Goal: Task Accomplishment & Management: Manage account settings

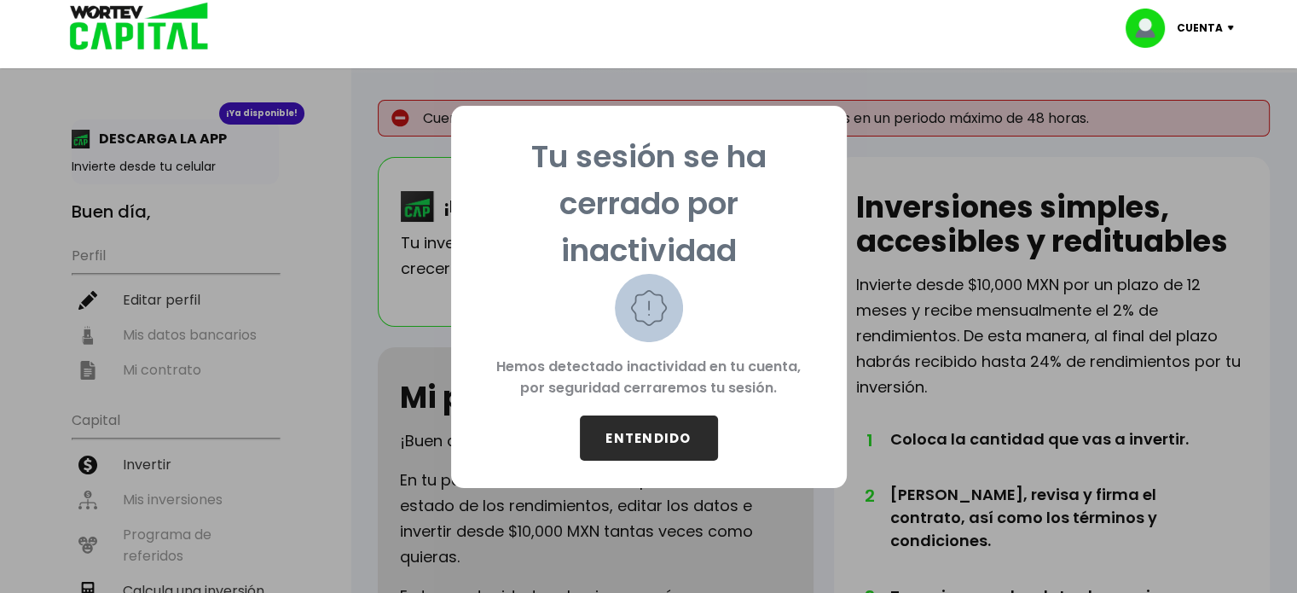
click at [651, 417] on button "ENTENDIDO" at bounding box center [649, 437] width 138 height 45
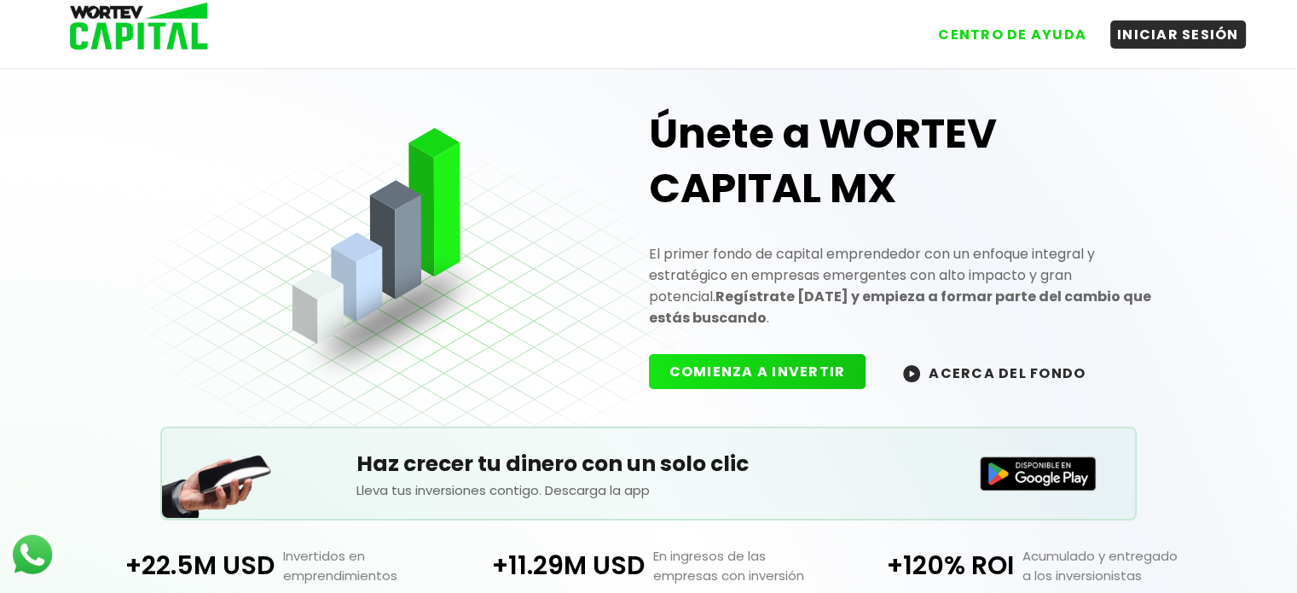
click at [1149, 49] on div "CENTRO DE AYUDA INICIAR SESIÓN" at bounding box center [649, 27] width 1194 height 55
click at [1153, 35] on button "INICIAR SESIÓN" at bounding box center [1178, 31] width 136 height 28
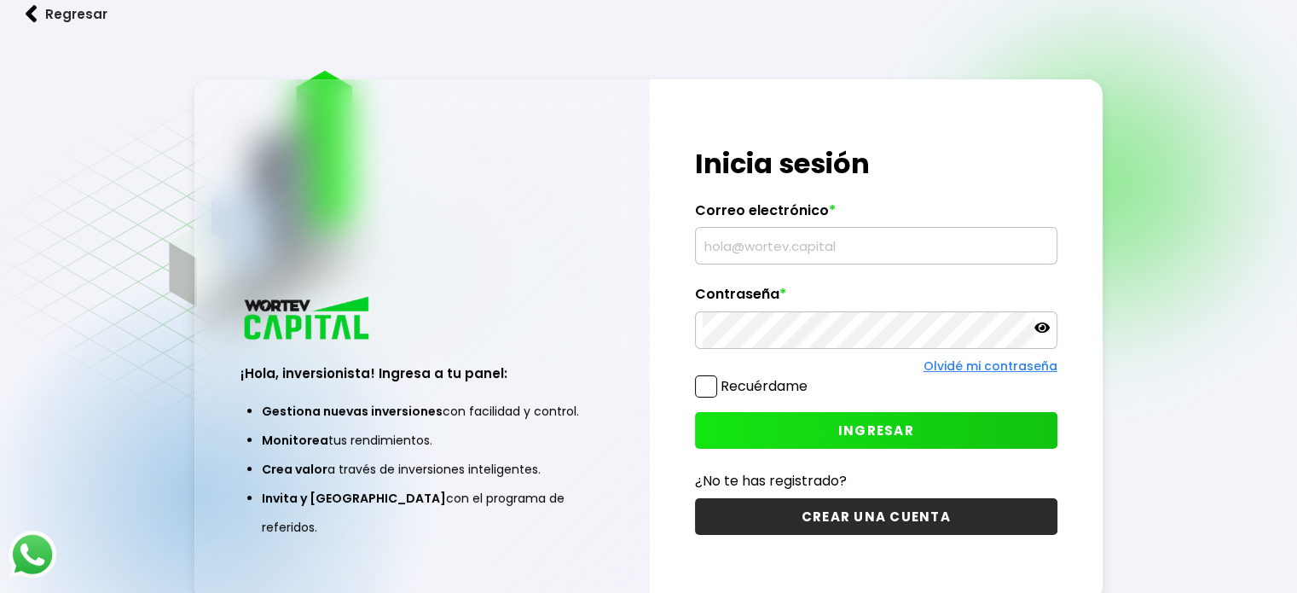
type input "[EMAIL_ADDRESS][DOMAIN_NAME]"
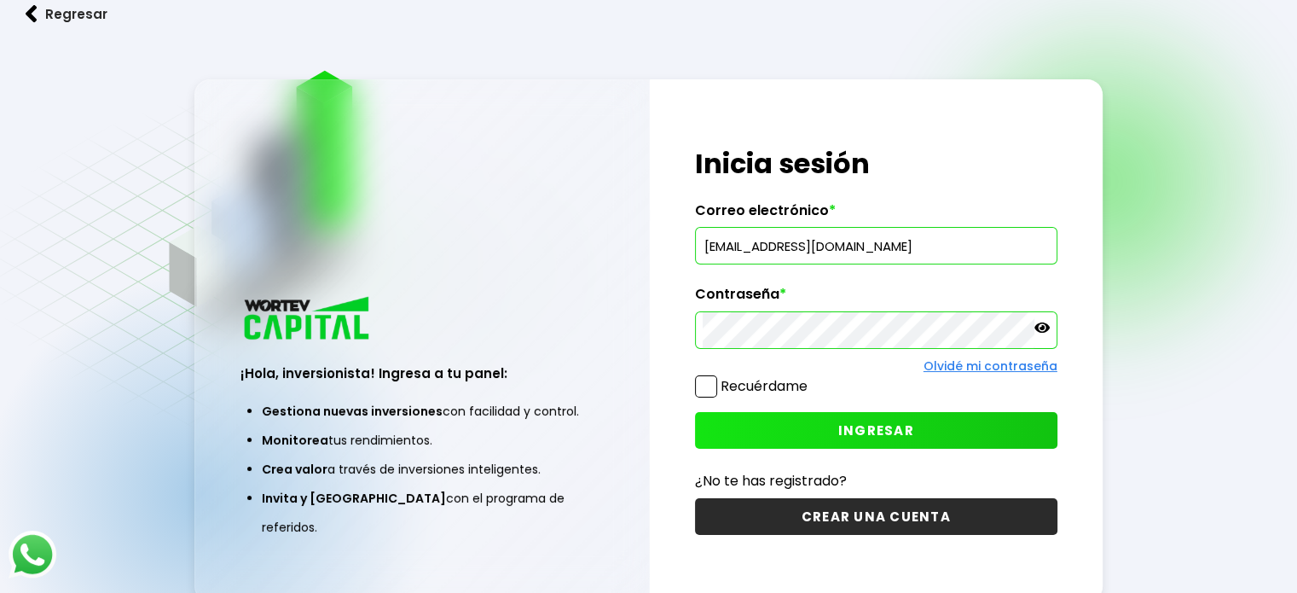
click at [764, 430] on button "INGRESAR" at bounding box center [876, 430] width 362 height 37
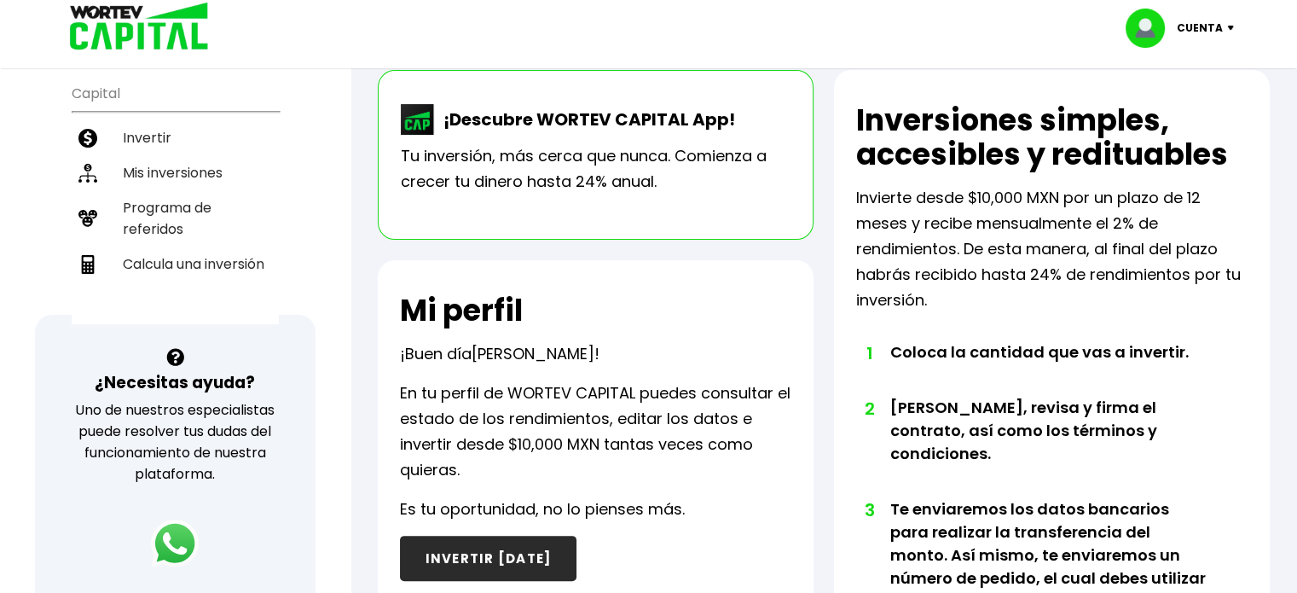
scroll to position [341, 0]
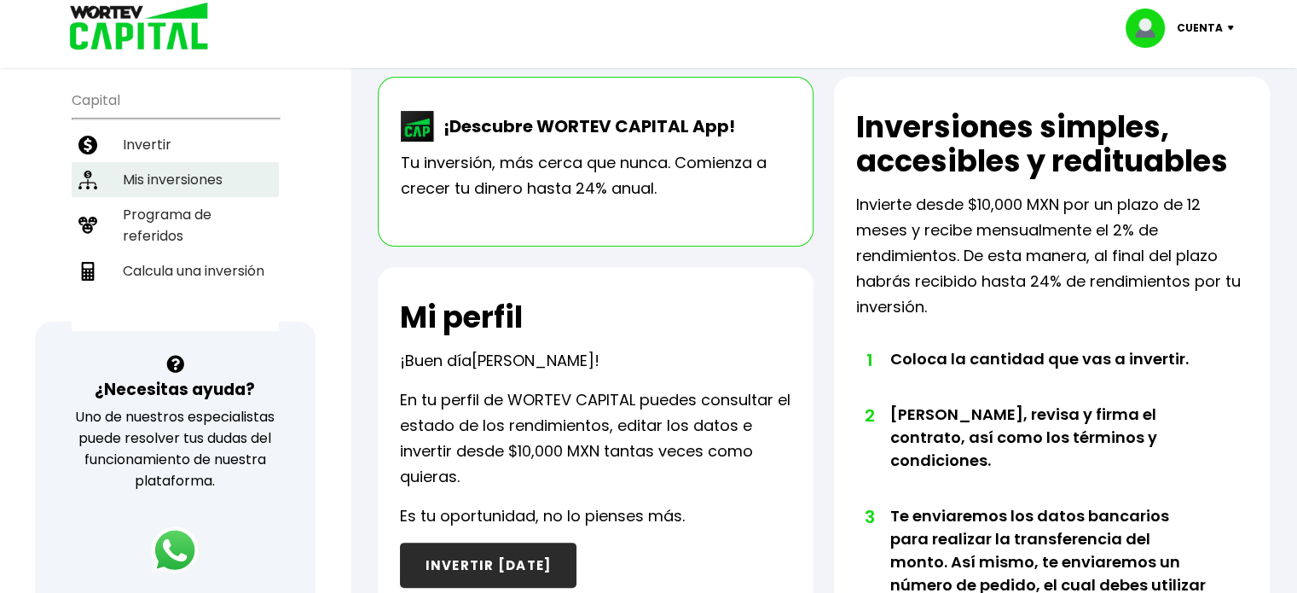
click at [171, 176] on li "Mis inversiones" at bounding box center [175, 179] width 207 height 35
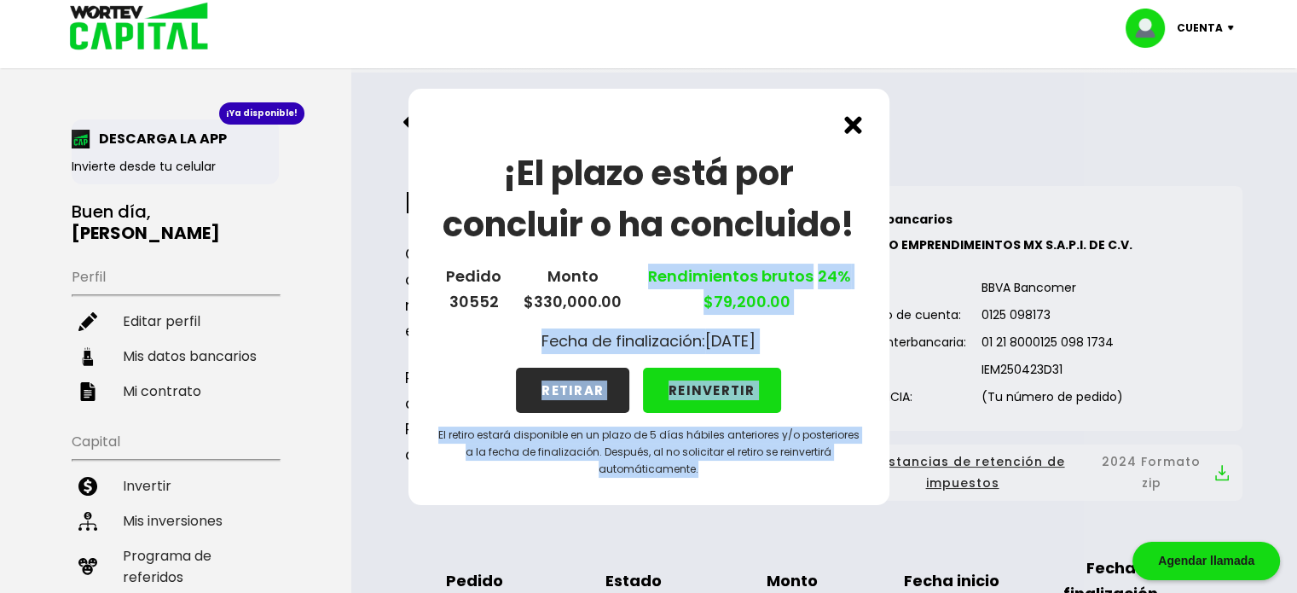
drag, startPoint x: 651, startPoint y: 272, endPoint x: 706, endPoint y: 471, distance: 206.8
click at [706, 471] on div "¡El plazo está por concluir o ha concluido! Pedido 30552 Monto $330,000.00 Rend…" at bounding box center [648, 297] width 481 height 416
click at [706, 471] on p "El retiro estará disponible en un plazo de 5 días hábiles anteriores y/o poster…" at bounding box center [649, 451] width 426 height 51
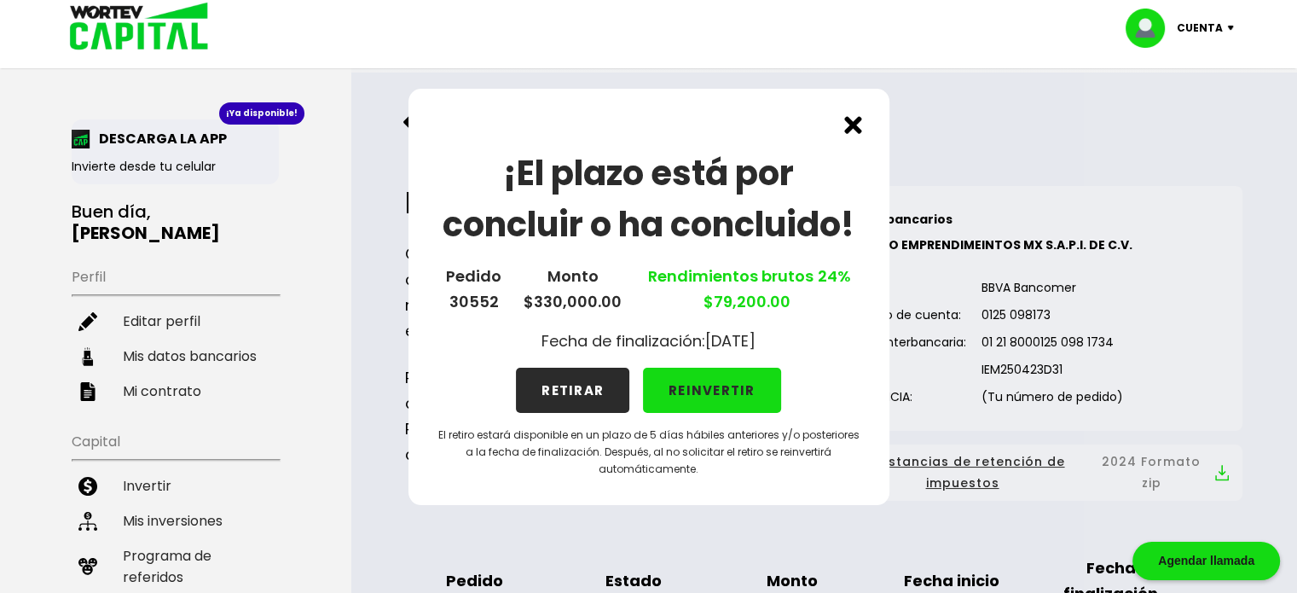
click at [746, 400] on button "REINVERTIR" at bounding box center [712, 389] width 138 height 45
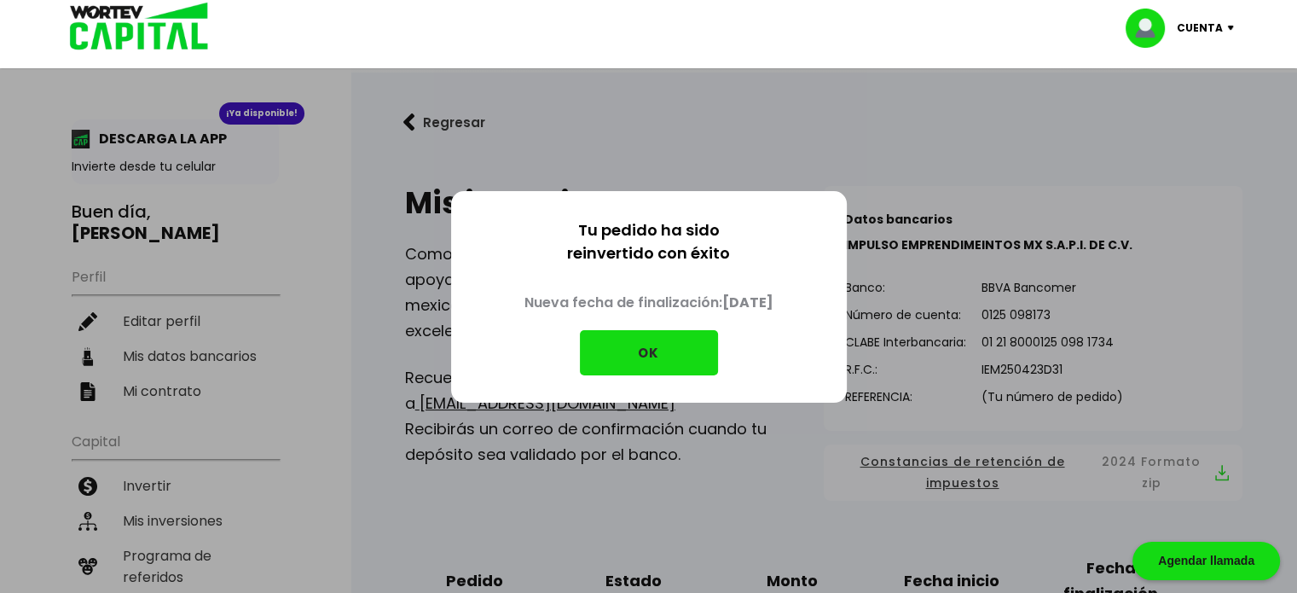
click at [645, 366] on button "OK" at bounding box center [649, 352] width 138 height 45
